Goal: Task Accomplishment & Management: Use online tool/utility

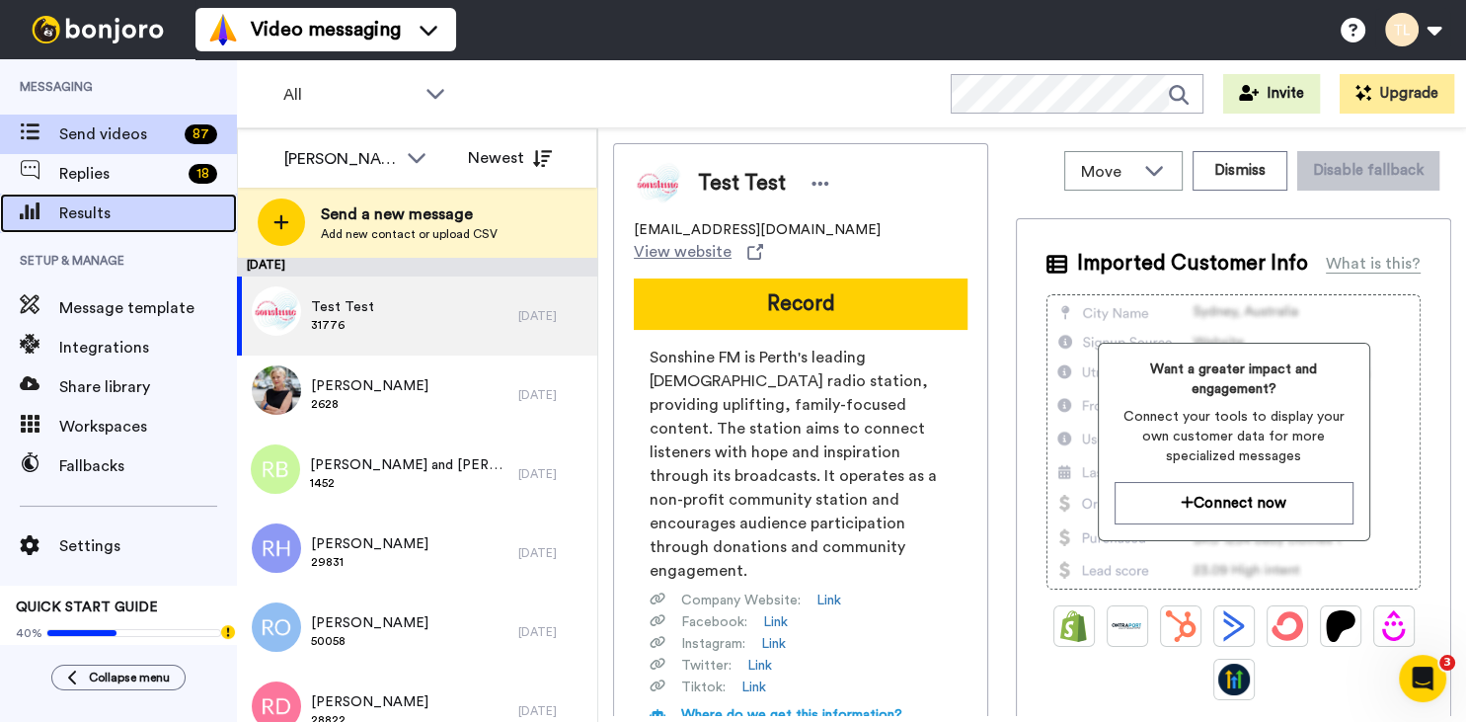
click at [53, 216] on span at bounding box center [29, 213] width 59 height 20
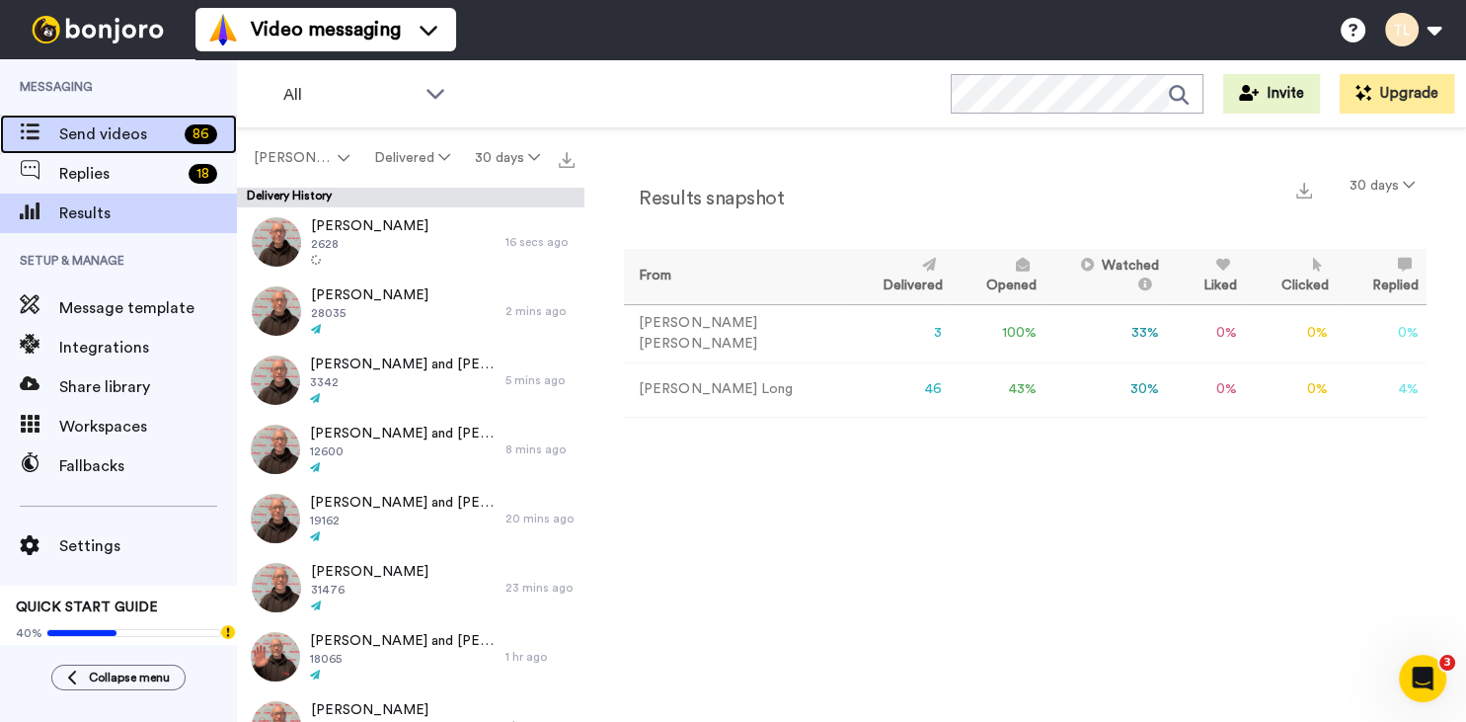
click at [84, 143] on span "Send videos" at bounding box center [118, 134] width 118 height 24
click at [98, 134] on span "Send videos" at bounding box center [118, 134] width 118 height 24
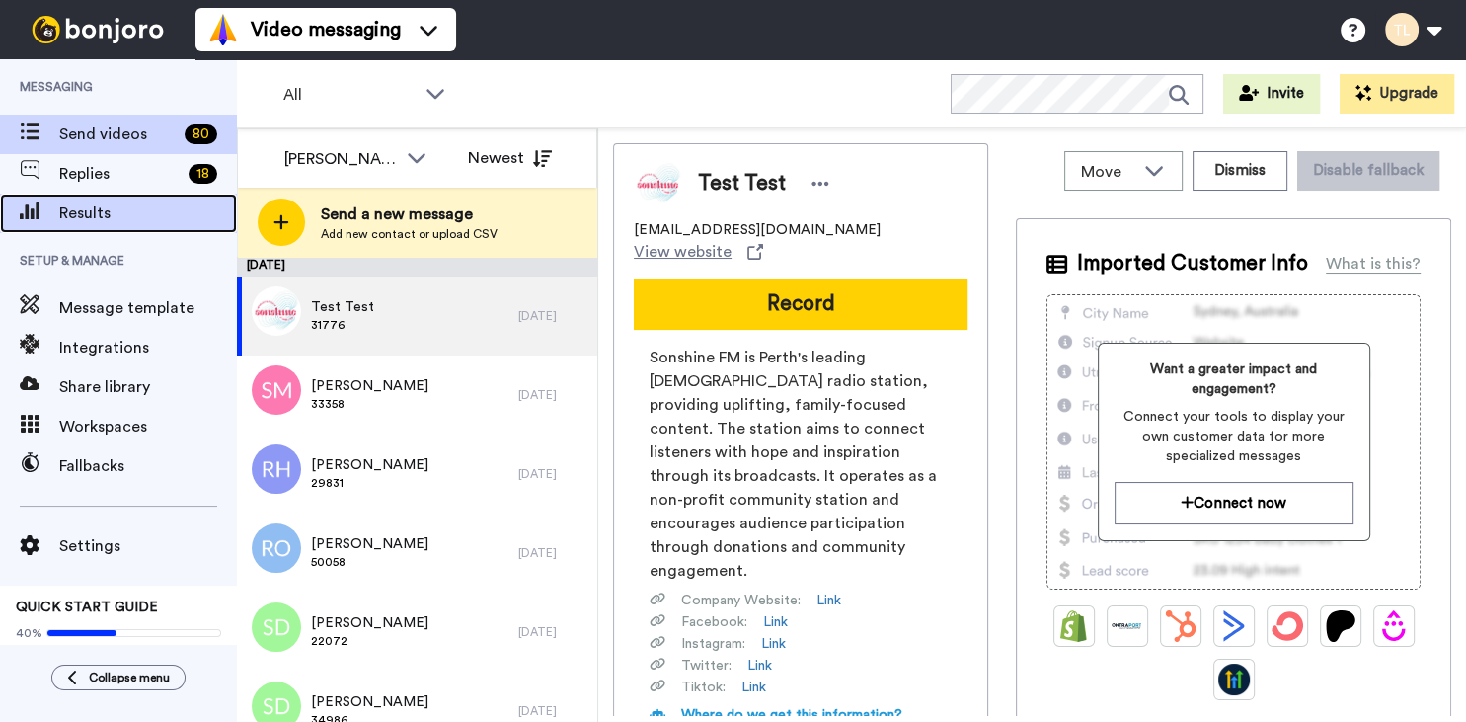
click at [89, 213] on span "Results" at bounding box center [148, 213] width 178 height 24
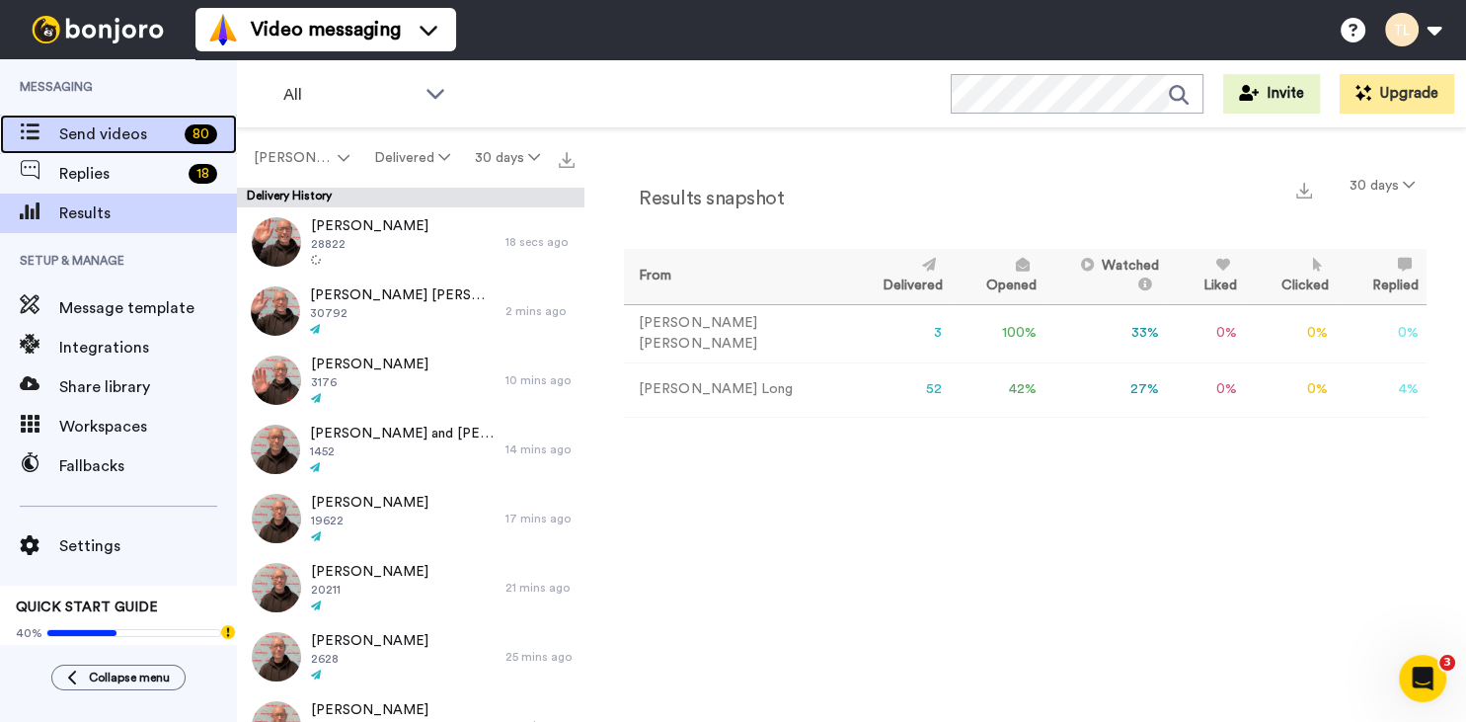
click at [88, 137] on span "Send videos" at bounding box center [118, 134] width 118 height 24
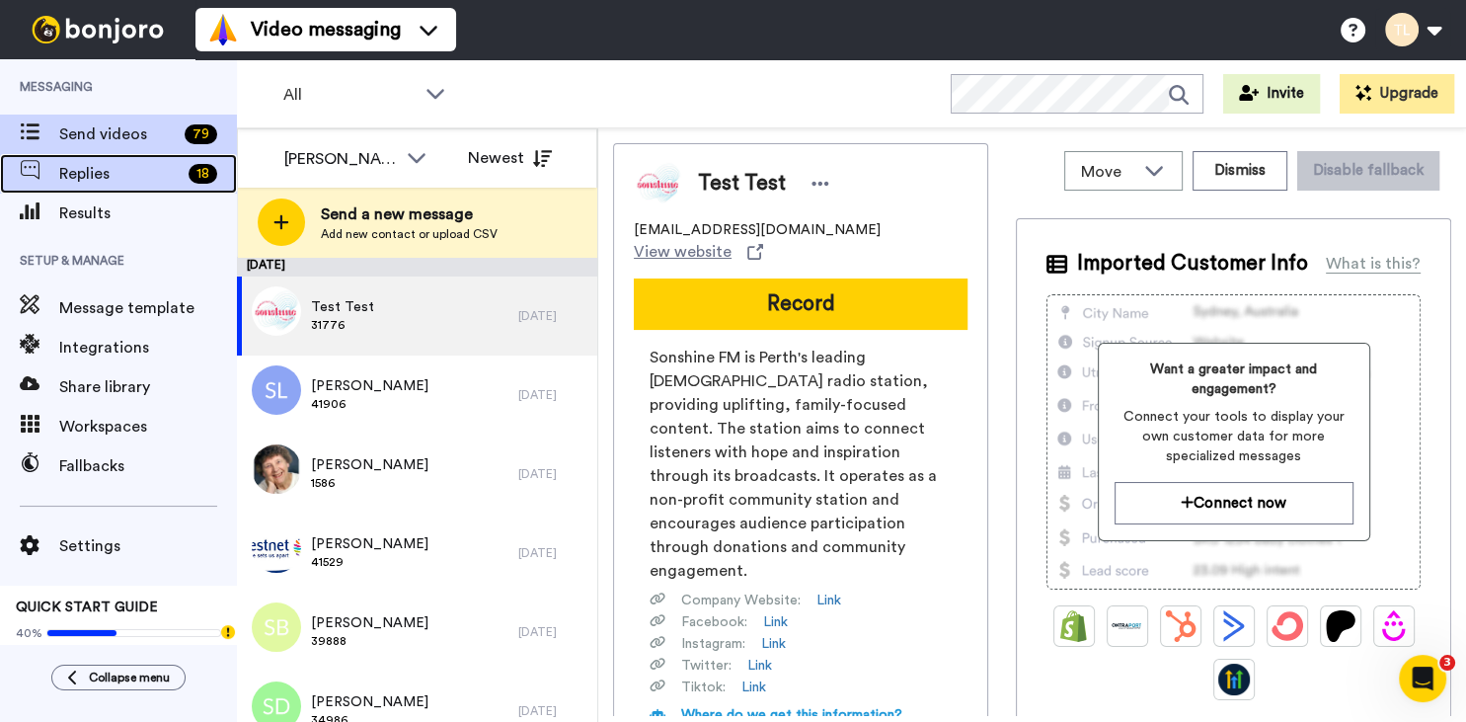
click at [164, 188] on div "Replies 18" at bounding box center [118, 173] width 237 height 39
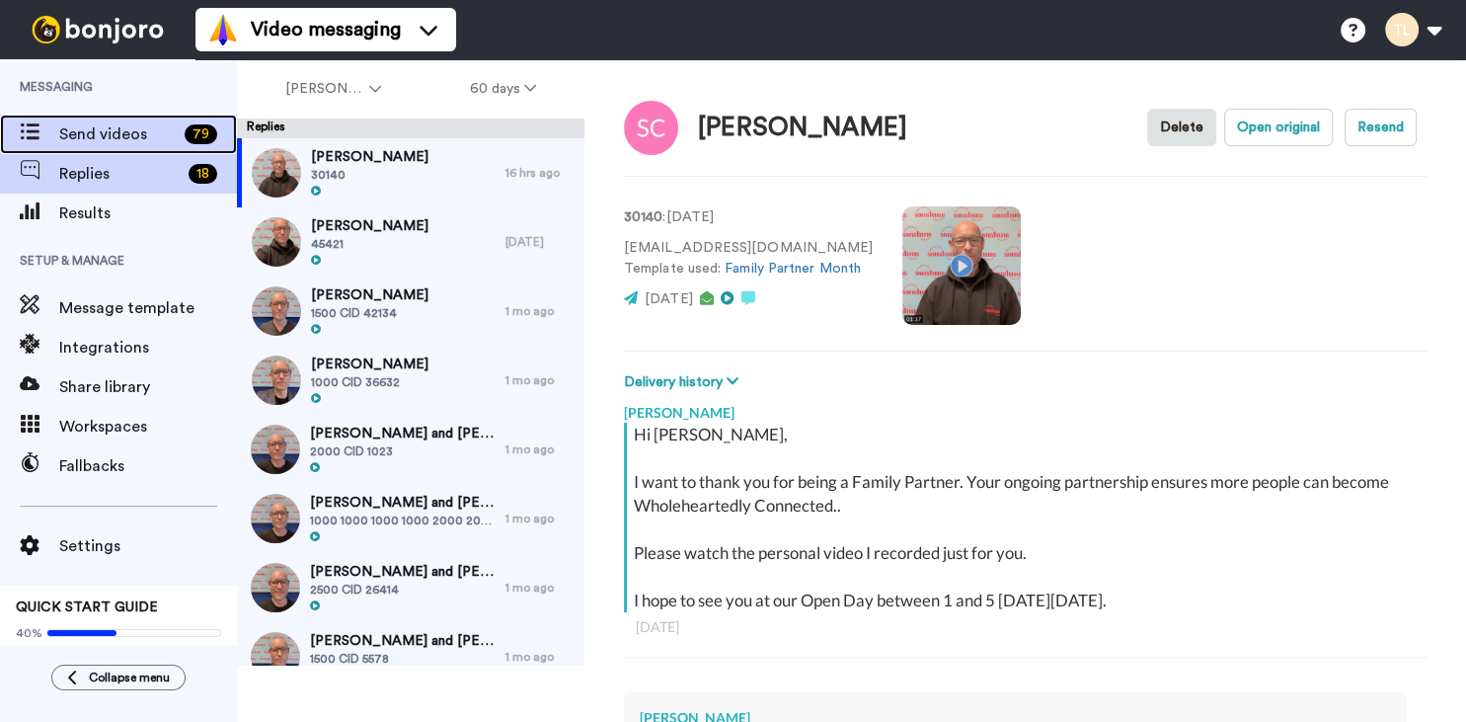
click at [122, 137] on span "Send videos" at bounding box center [118, 134] width 118 height 24
